Goal: Check status: Check status

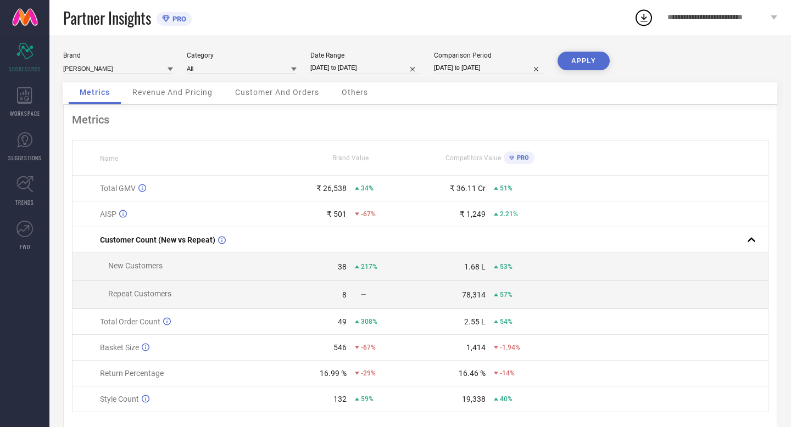
click at [391, 65] on input "[DATE] to [DATE]" at bounding box center [365, 68] width 110 height 12
select select "7"
select select "2025"
select select "8"
select select "2025"
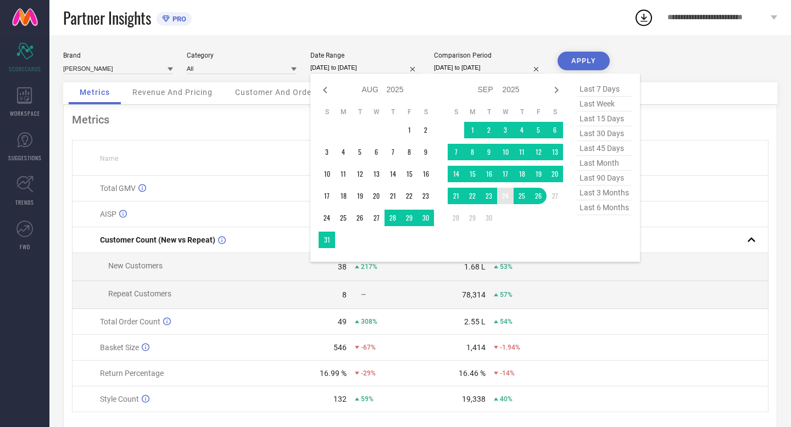
click at [507, 196] on td "24" at bounding box center [505, 196] width 16 height 16
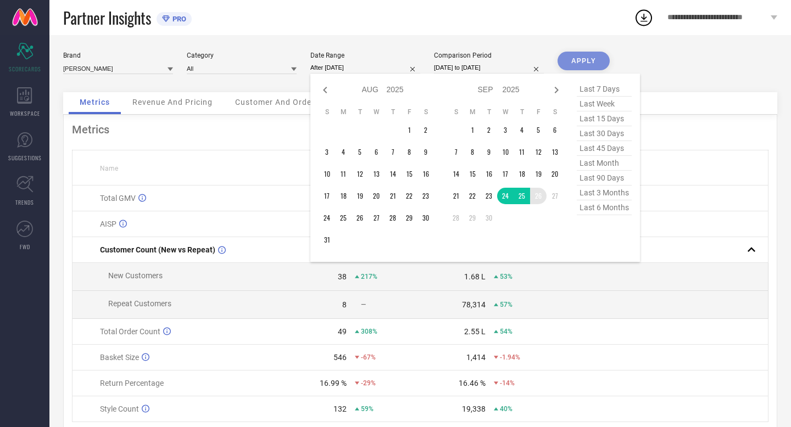
type input "[DATE] to [DATE]"
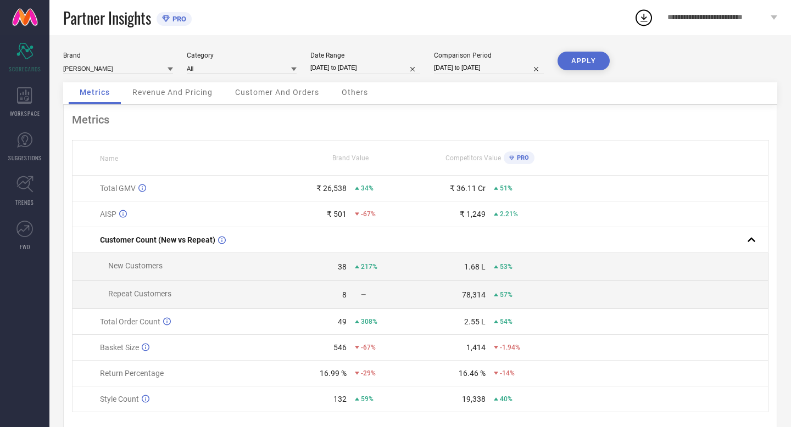
click at [506, 66] on input "[DATE] to [DATE]" at bounding box center [489, 68] width 110 height 12
select select "7"
select select "2024"
select select "8"
select select "2024"
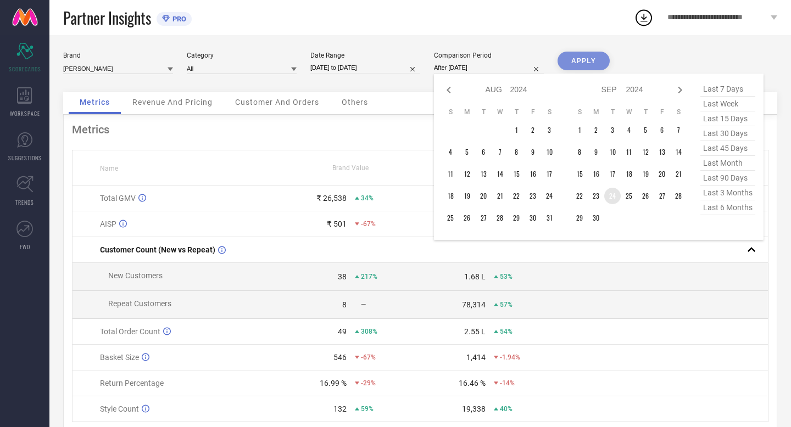
click at [616, 198] on td "24" at bounding box center [612, 196] width 16 height 16
type input "[DATE] to [DATE]"
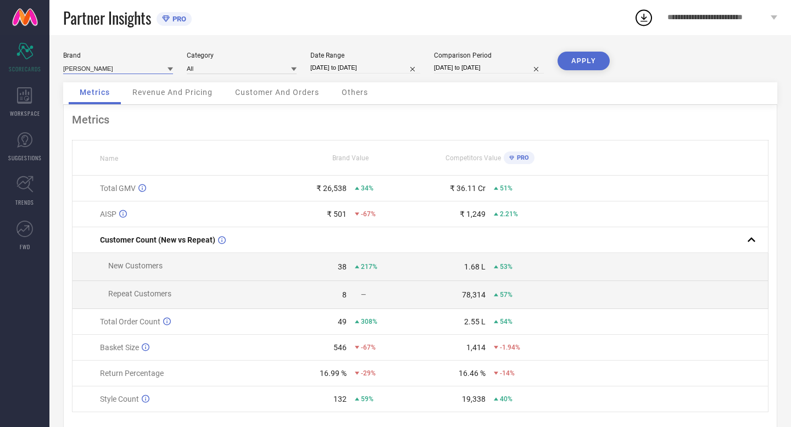
click at [118, 66] on input at bounding box center [118, 69] width 110 height 12
click at [123, 105] on span "[PERSON_NAME] COLLECTION" at bounding box center [114, 102] width 90 height 8
type input "All"
click at [575, 63] on button "APPLY" at bounding box center [584, 61] width 52 height 19
